Goal: Information Seeking & Learning: Compare options

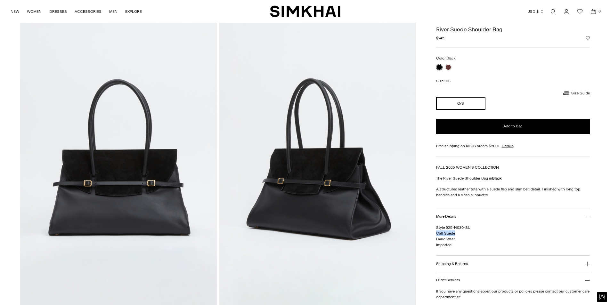
scroll to position [64, 0]
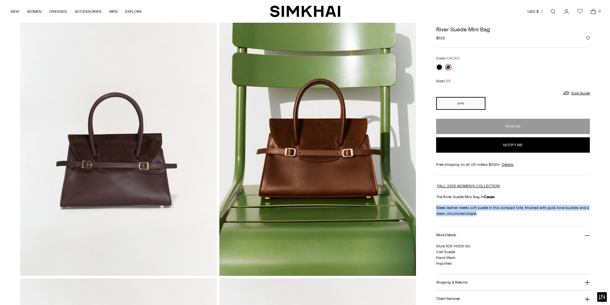
scroll to position [64, 0]
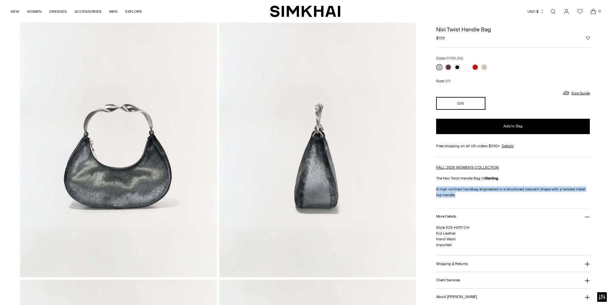
scroll to position [64, 0]
